Goal: Task Accomplishment & Management: Use online tool/utility

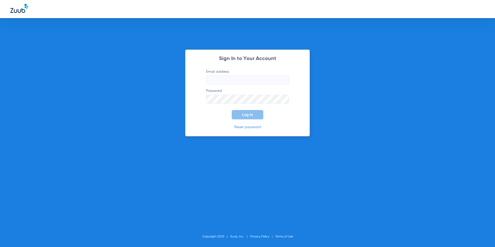
type input "mgarza@cfhconline.org"
click at [241, 114] on button "Log In" at bounding box center [248, 114] width 32 height 9
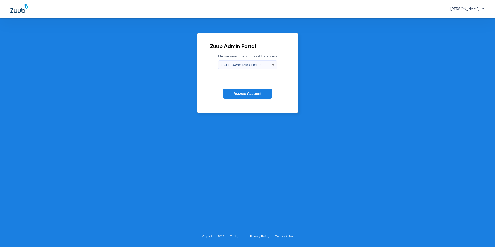
click at [259, 67] on span "CFHC Avon Park Dental" at bounding box center [242, 65] width 42 height 4
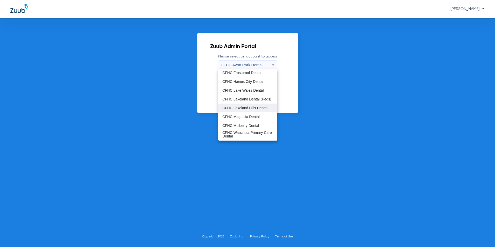
scroll to position [34, 0]
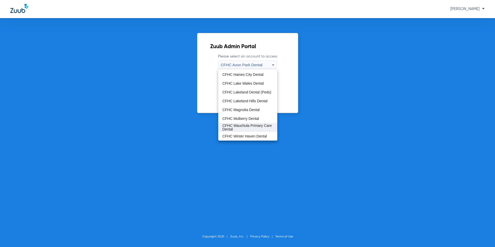
click at [243, 131] on span "CFHC Wauchula Primary Care Dental" at bounding box center [247, 127] width 51 height 7
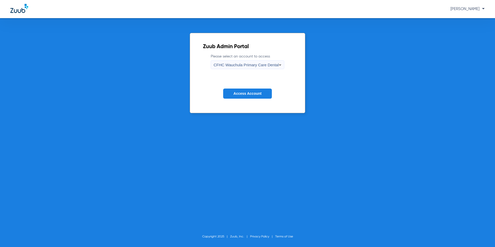
drag, startPoint x: 252, startPoint y: 95, endPoint x: 260, endPoint y: 121, distance: 27.2
click at [252, 95] on span "Access Account" at bounding box center [247, 93] width 28 height 4
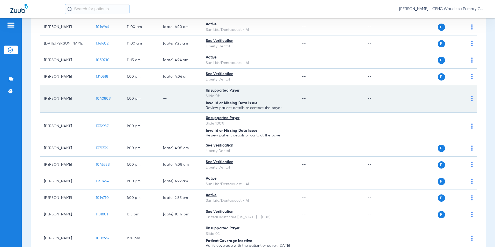
scroll to position [647, 0]
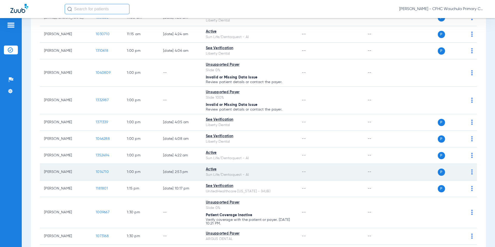
click at [97, 173] on span "1014710" at bounding box center [102, 172] width 13 height 4
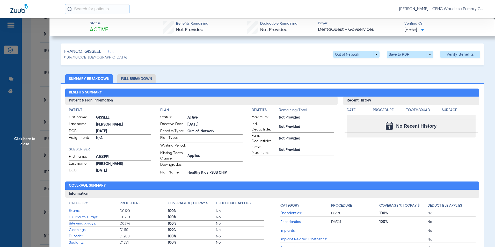
click at [146, 78] on li "Full Breakdown" at bounding box center [136, 78] width 38 height 9
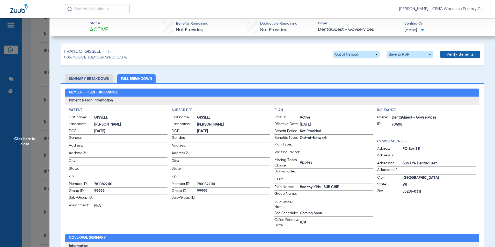
click at [453, 56] on span "Verify Benefits" at bounding box center [459, 54] width 27 height 4
